Goal: Task Accomplishment & Management: Manage account settings

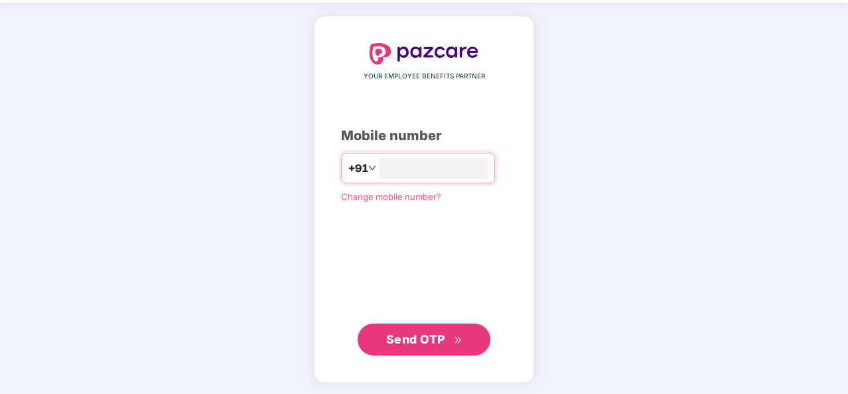
type input "**********"
click at [425, 341] on span "Send OTP" at bounding box center [415, 339] width 59 height 14
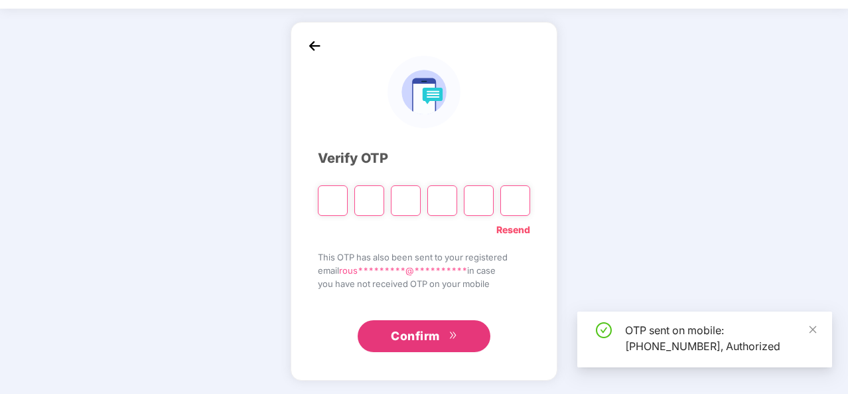
scroll to position [38, 0]
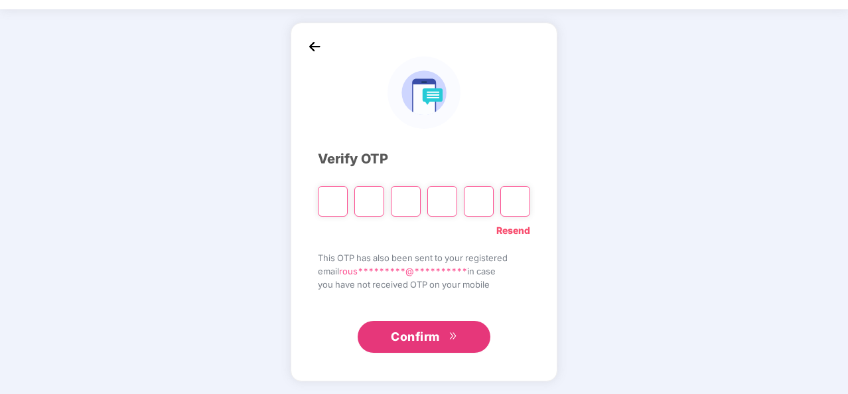
type input "*"
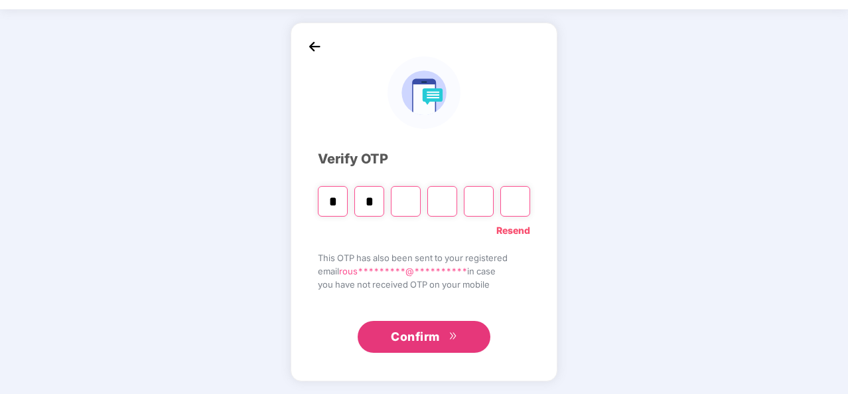
type input "*"
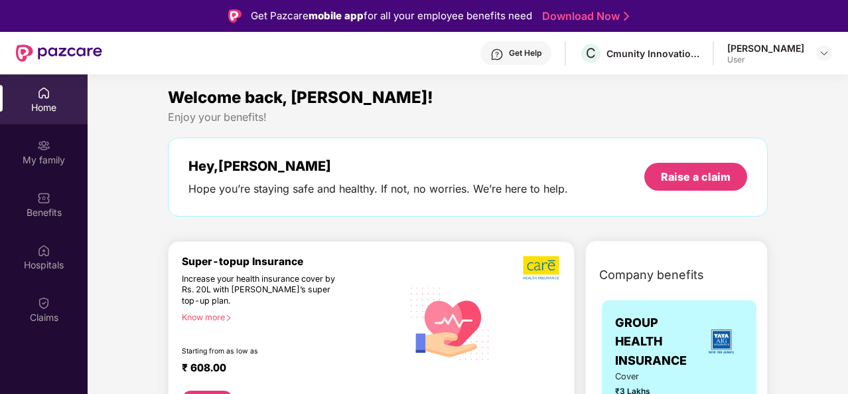
click at [44, 308] on img at bounding box center [43, 302] width 13 height 13
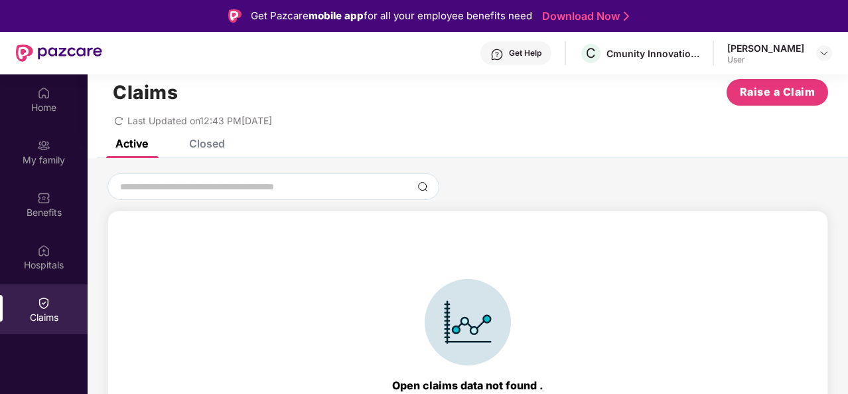
scroll to position [27, 0]
click at [208, 142] on div "Closed" at bounding box center [207, 142] width 36 height 13
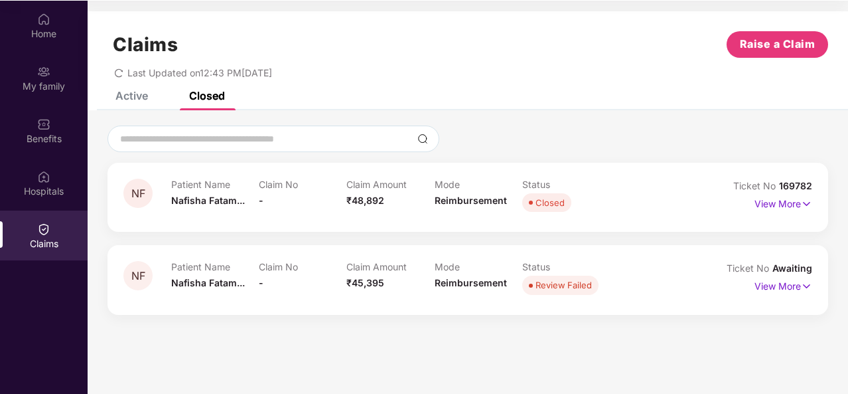
scroll to position [74, 0]
click at [791, 204] on p "View More" at bounding box center [784, 201] width 58 height 18
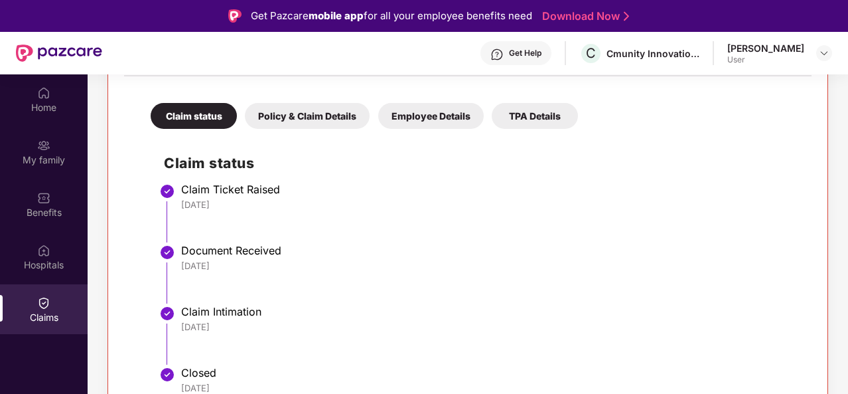
scroll to position [278, 0]
